Goal: Check status

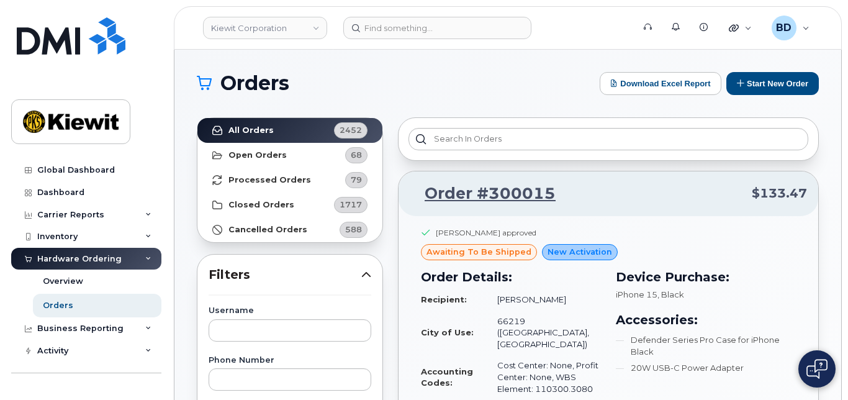
scroll to position [165, 0]
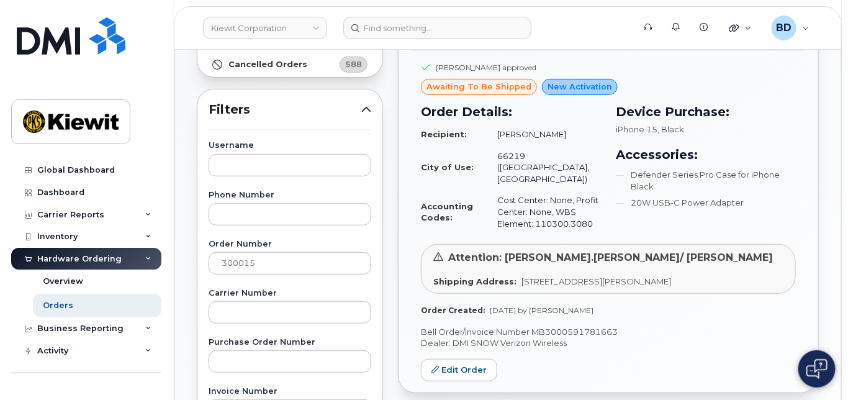
drag, startPoint x: 265, startPoint y: 268, endPoint x: -89, endPoint y: 271, distance: 353.4
click at [0, 271] on html "[PERSON_NAME] Corporation Support Alerts Knowledge Base Quicklinks Suspend / Ca…" at bounding box center [424, 353] width 848 height 1037
type input "298910"
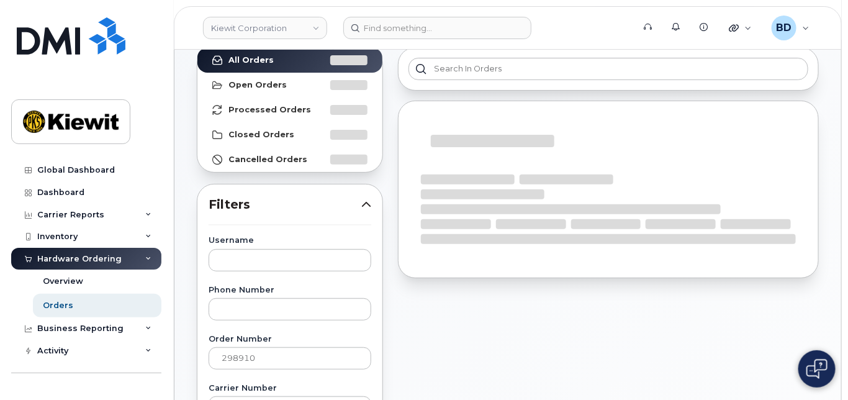
scroll to position [0, 0]
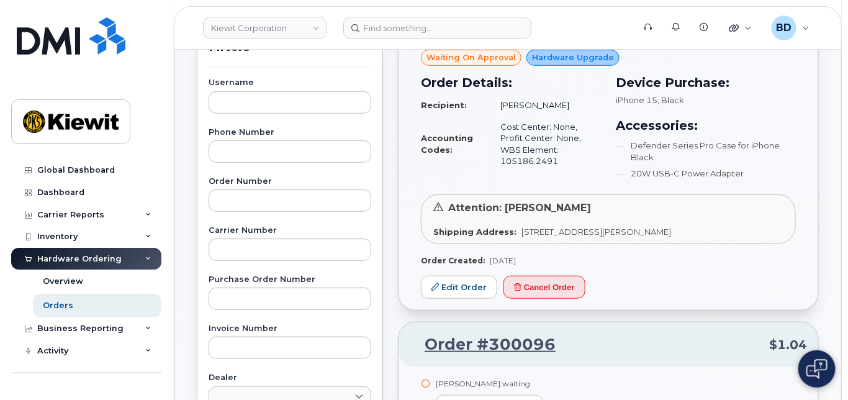
scroll to position [248, 0]
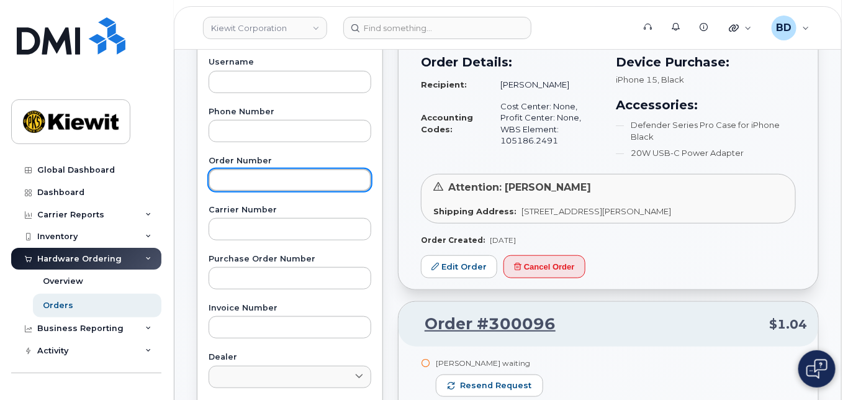
drag, startPoint x: 240, startPoint y: 181, endPoint x: 227, endPoint y: 178, distance: 13.3
click at [240, 179] on input "text" at bounding box center [290, 180] width 163 height 22
type input "298910"
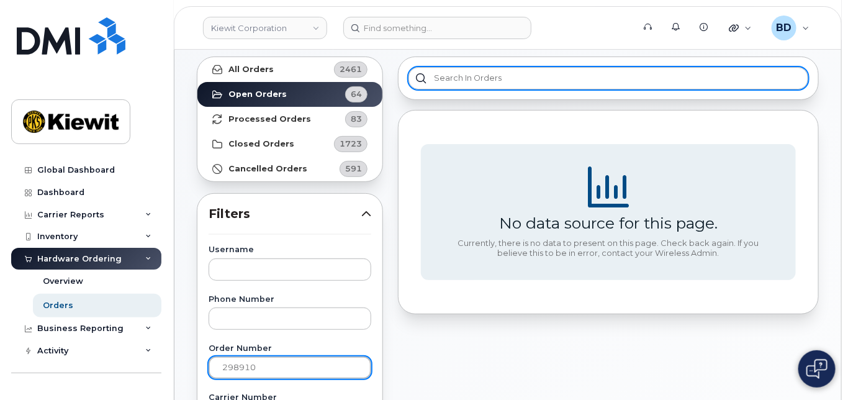
scroll to position [0, 0]
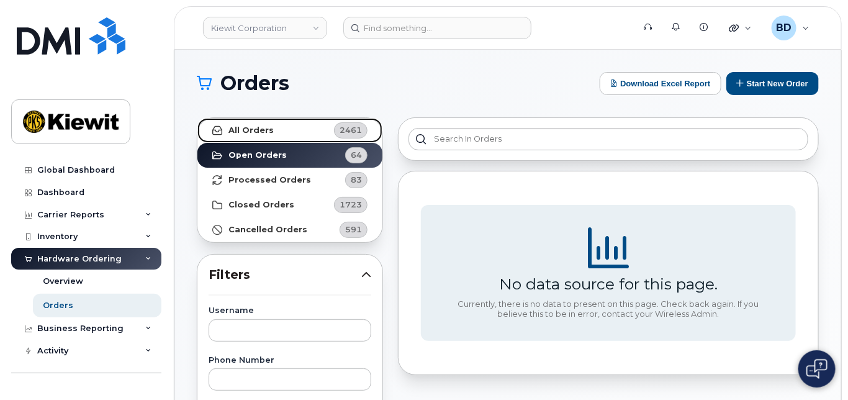
click at [253, 127] on strong "All Orders" at bounding box center [251, 130] width 45 height 10
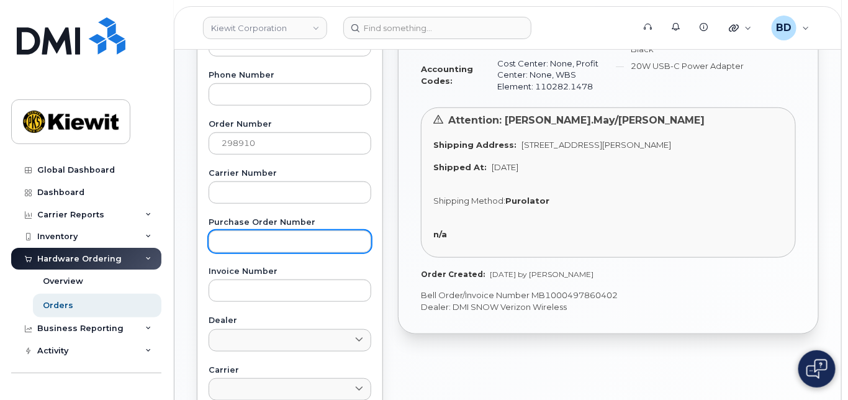
scroll to position [635, 0]
